Goal: Navigation & Orientation: Find specific page/section

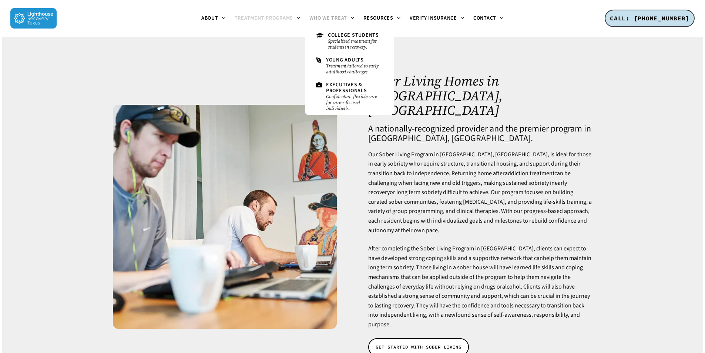
click at [327, 17] on span "Who We Treat" at bounding box center [329, 17] width 38 height 7
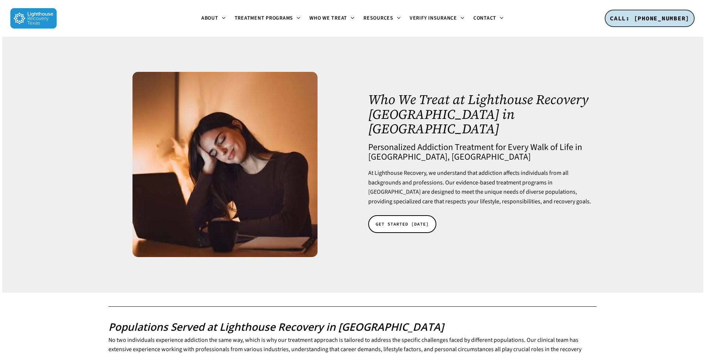
click at [41, 20] on img at bounding box center [33, 18] width 46 height 20
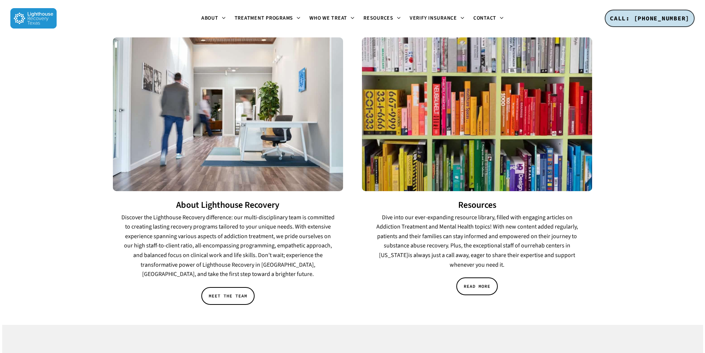
scroll to position [1074, 0]
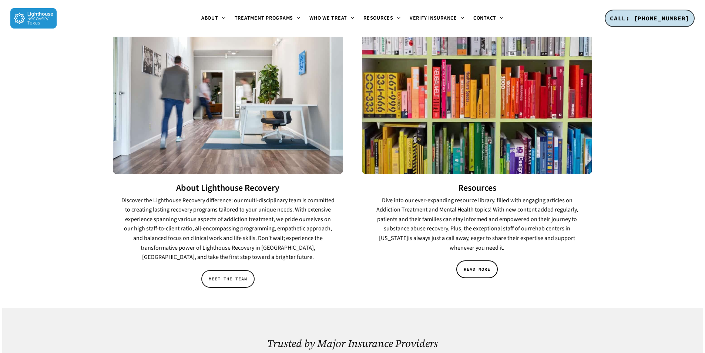
click at [227, 275] on span "MEET THE TEAM" at bounding box center [228, 278] width 39 height 7
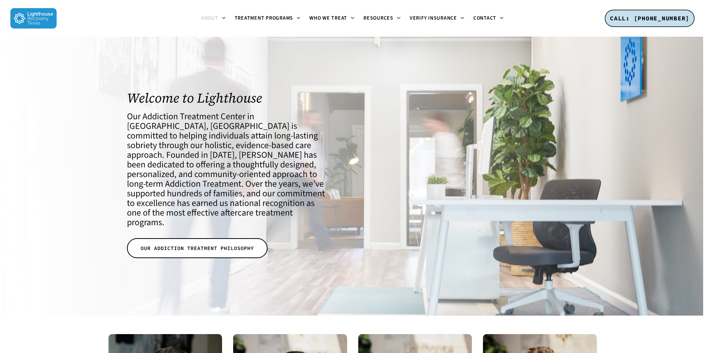
click at [43, 22] on img at bounding box center [33, 18] width 46 height 20
